Goal: Task Accomplishment & Management: Complete application form

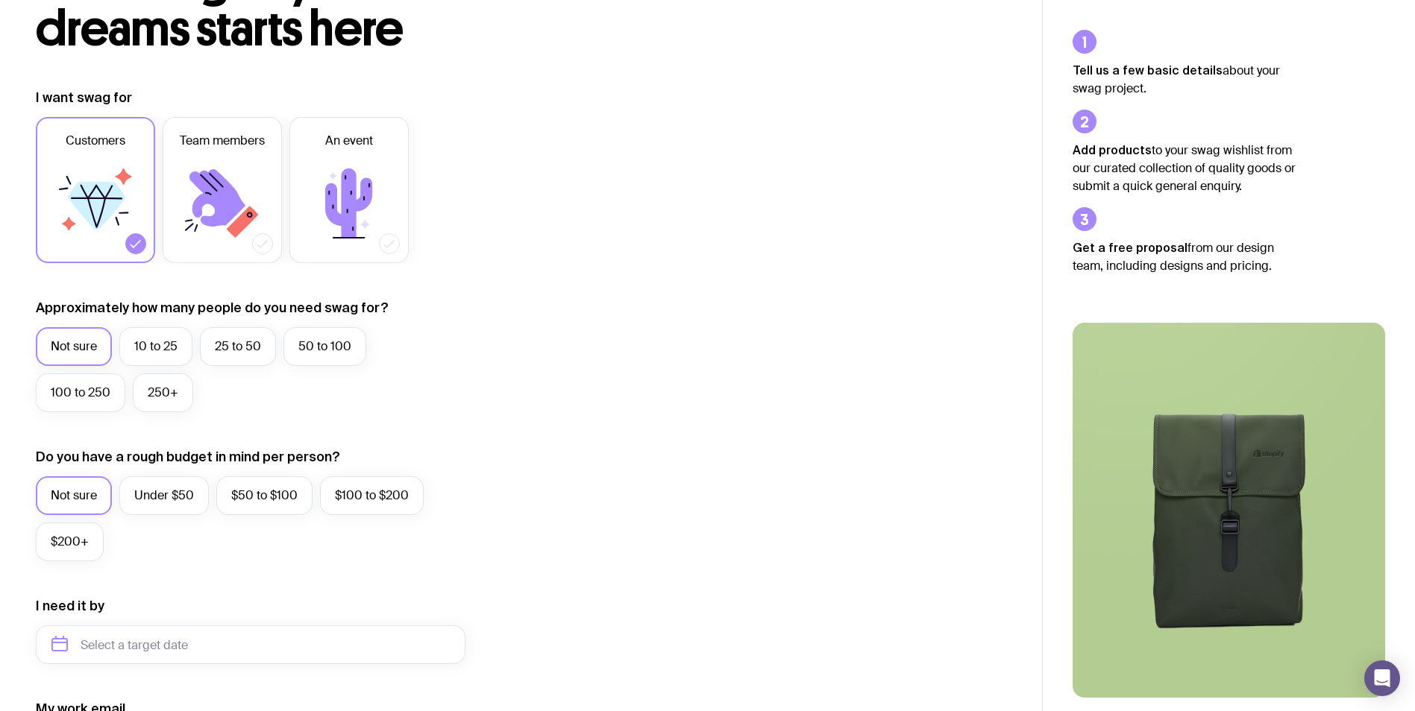
scroll to position [149, 0]
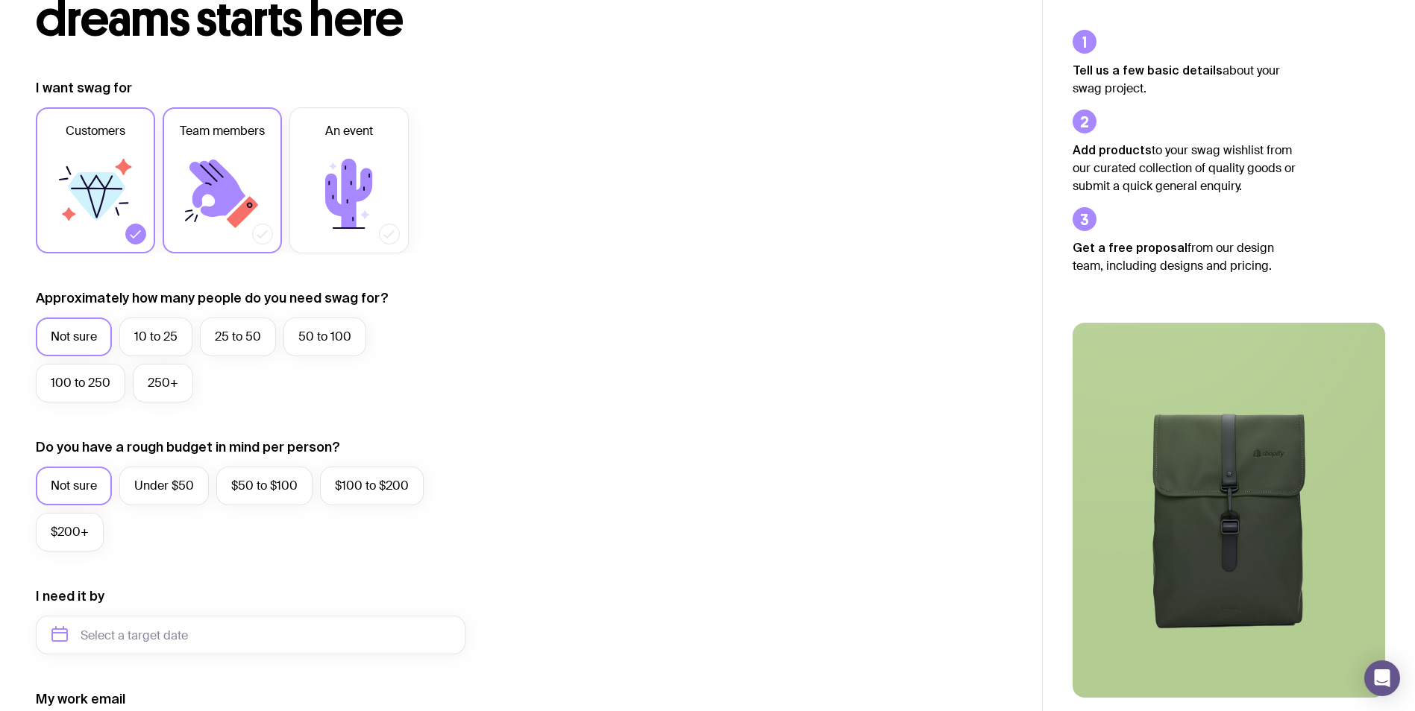
click at [239, 216] on icon at bounding box center [243, 212] width 32 height 32
click at [0, 0] on input "Team members" at bounding box center [0, 0] width 0 height 0
click at [115, 221] on icon at bounding box center [95, 193] width 89 height 89
click at [0, 0] on input "Customers" at bounding box center [0, 0] width 0 height 0
click at [177, 340] on label "10 to 25" at bounding box center [155, 337] width 73 height 39
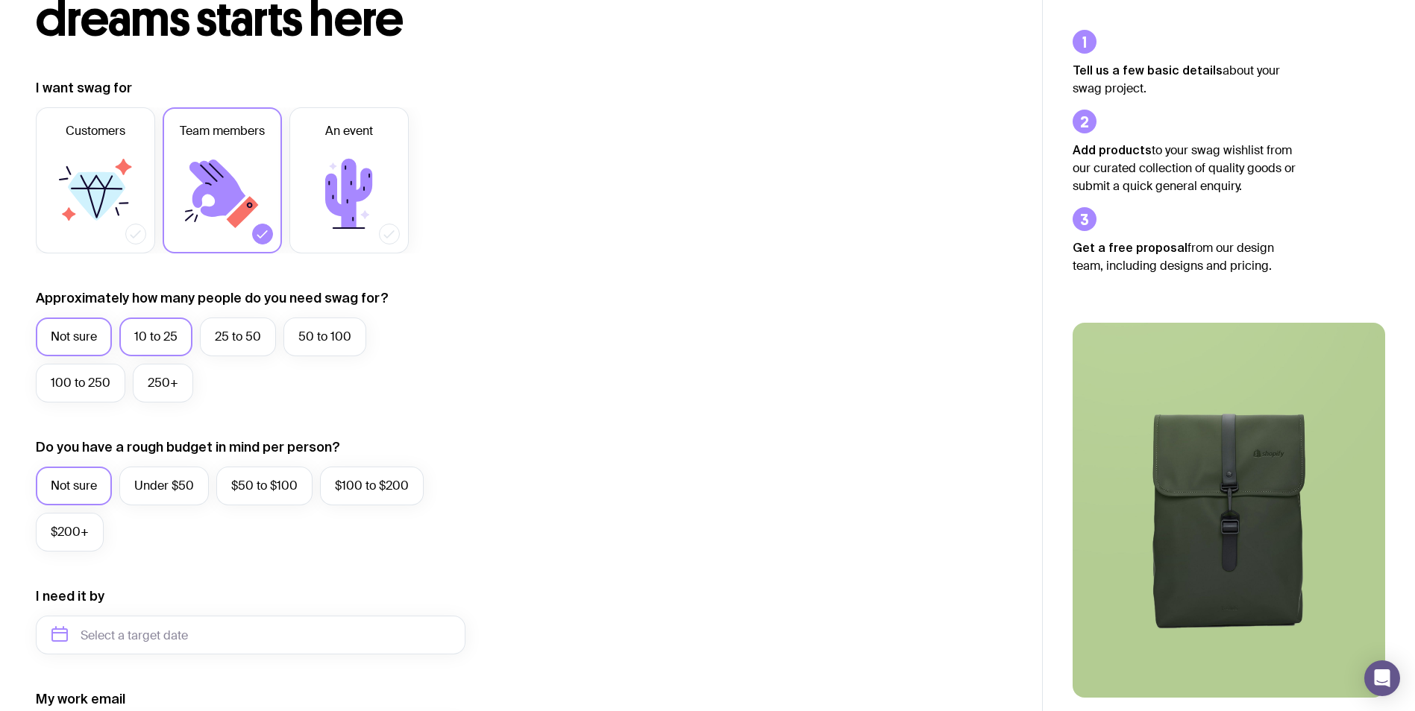
click at [0, 0] on input "10 to 25" at bounding box center [0, 0] width 0 height 0
click at [169, 492] on label "Under $50" at bounding box center [163, 486] width 89 height 39
click at [0, 0] on input "Under $50" at bounding box center [0, 0] width 0 height 0
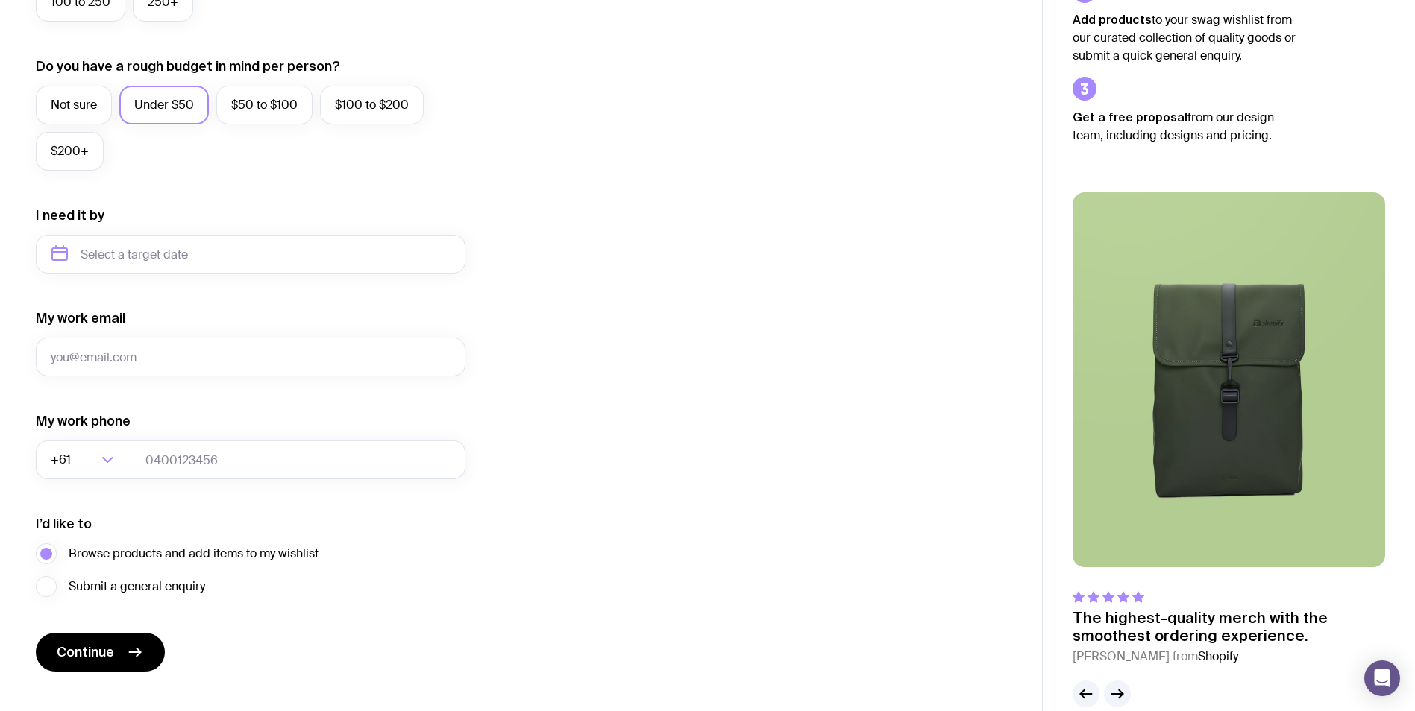
scroll to position [556, 0]
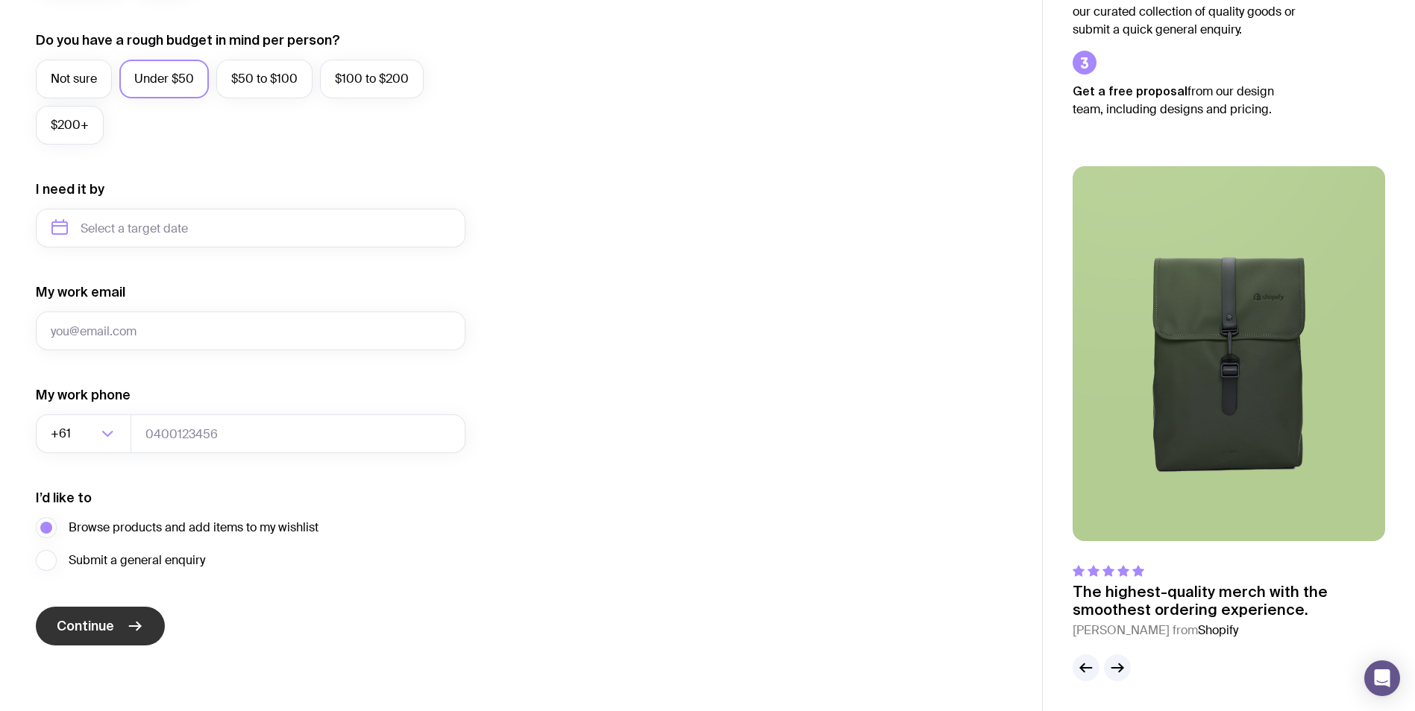
click at [116, 620] on button "Continue" at bounding box center [100, 626] width 129 height 39
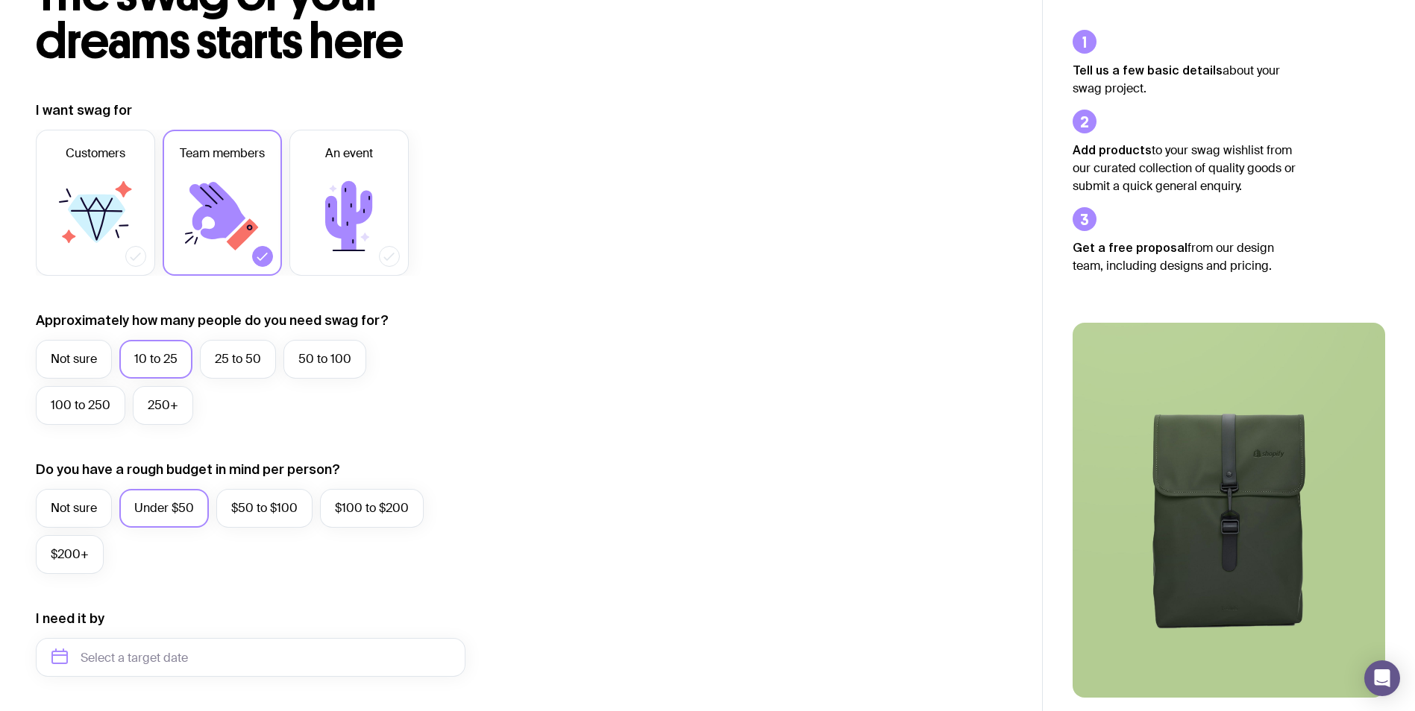
scroll to position [0, 0]
